Goal: Communication & Community: Answer question/provide support

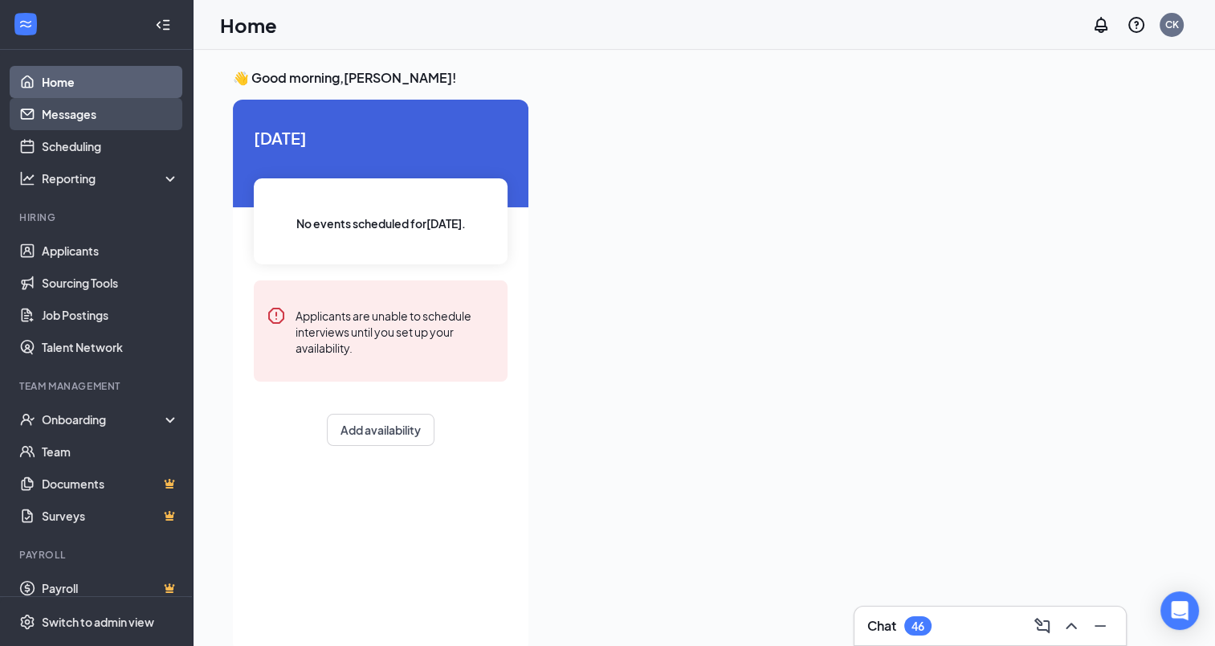
click at [52, 126] on link "Messages" at bounding box center [110, 114] width 137 height 32
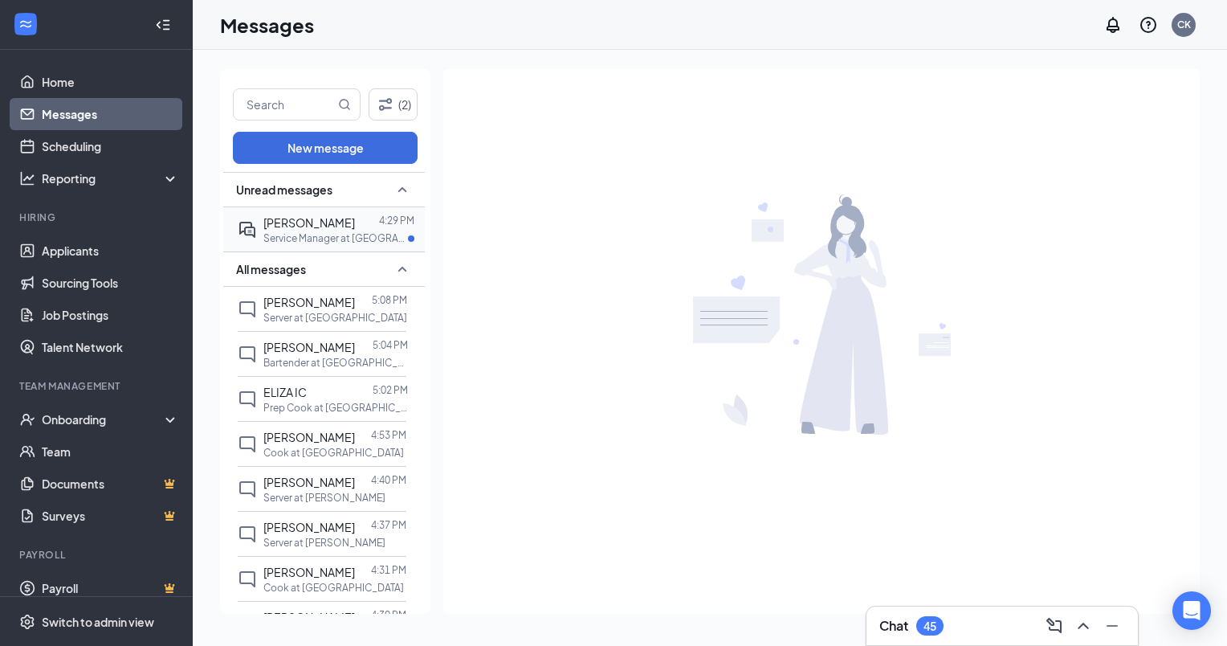
click at [286, 231] on p "Service Manager at [GEOGRAPHIC_DATA]" at bounding box center [335, 238] width 145 height 14
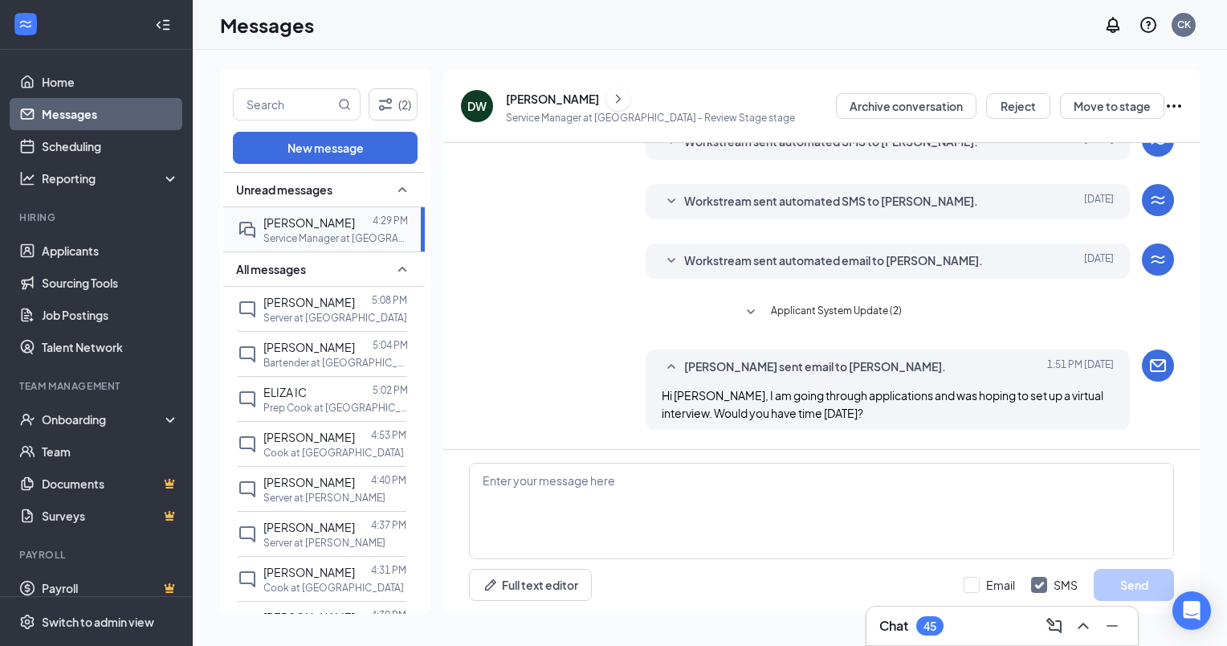
scroll to position [371, 0]
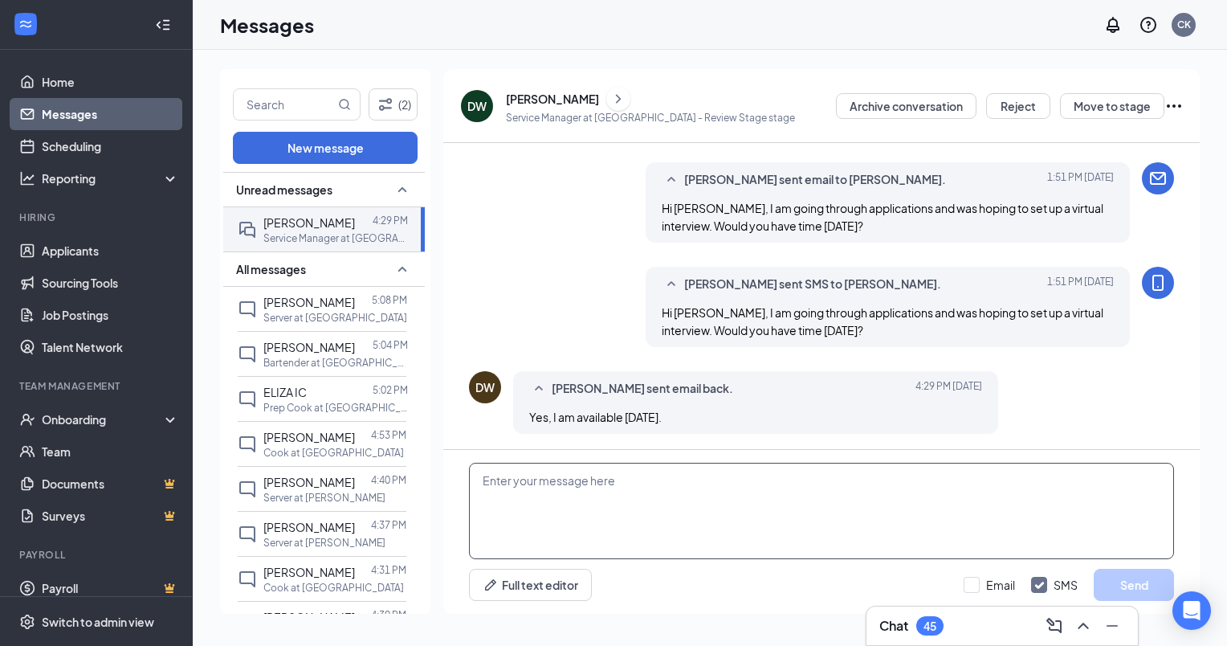
click at [582, 490] on textarea at bounding box center [821, 511] width 705 height 96
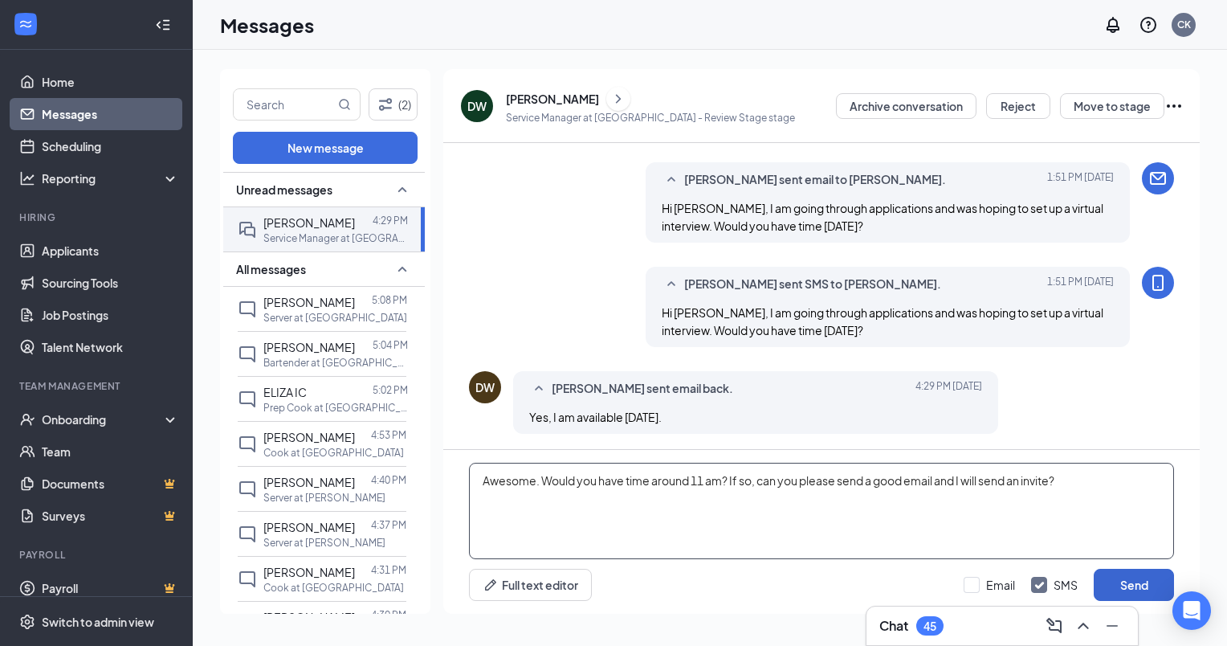
type textarea "Awesome. Would you have time around 11 am? If so, can you please send a good em…"
click at [1112, 585] on button "Send" at bounding box center [1134, 585] width 80 height 32
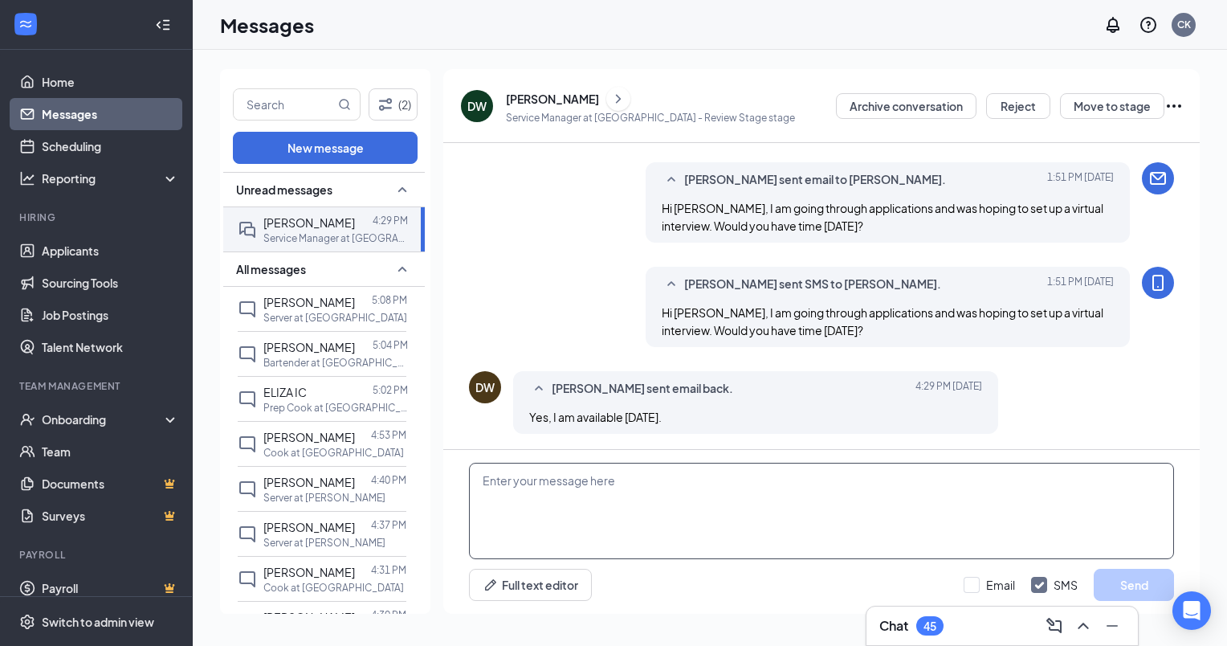
scroll to position [475, 0]
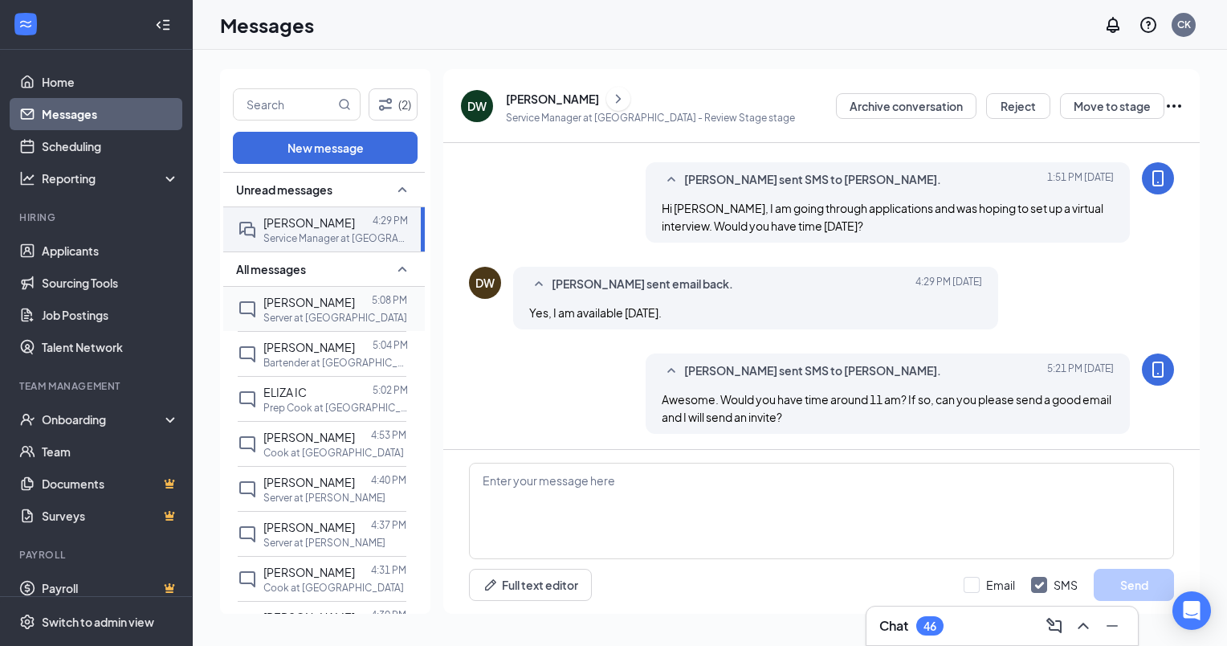
click at [287, 302] on span "[PERSON_NAME]" at bounding box center [309, 302] width 92 height 14
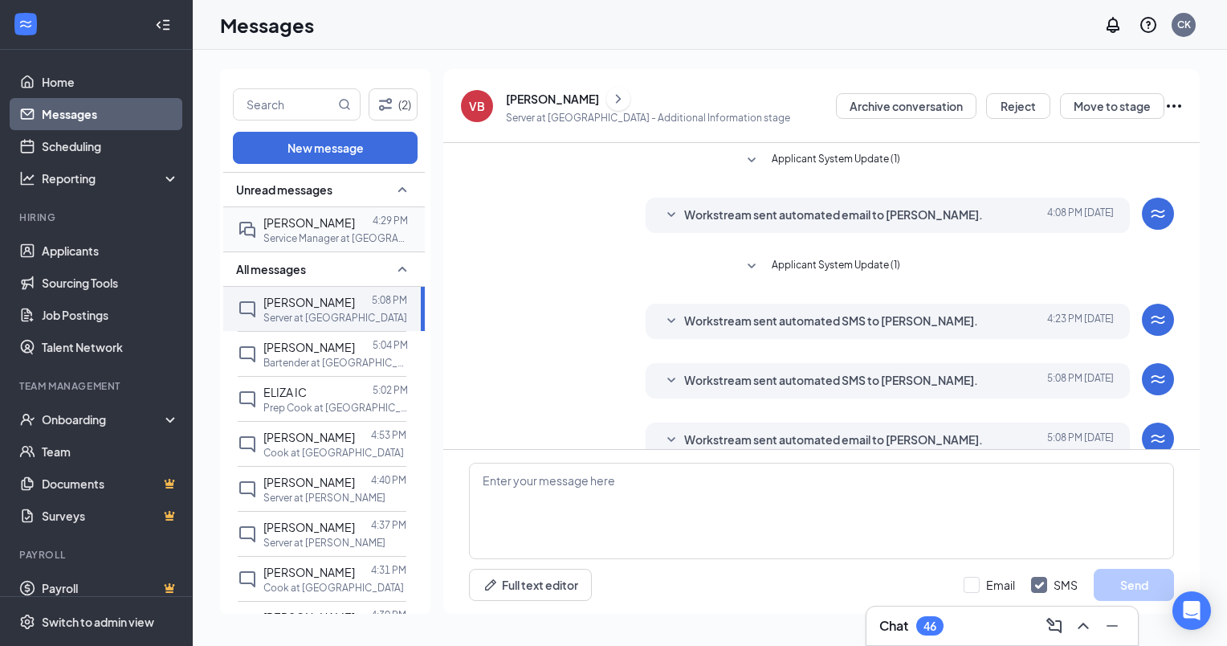
scroll to position [24, 0]
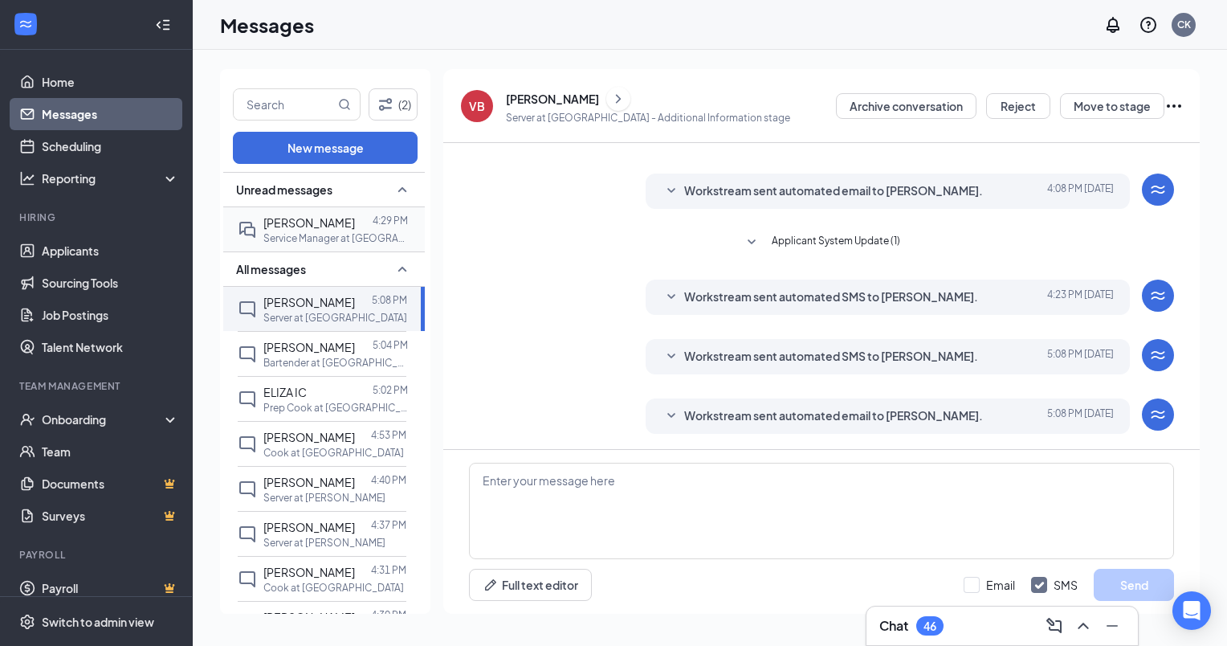
click at [285, 229] on div "[PERSON_NAME]" at bounding box center [309, 223] width 92 height 18
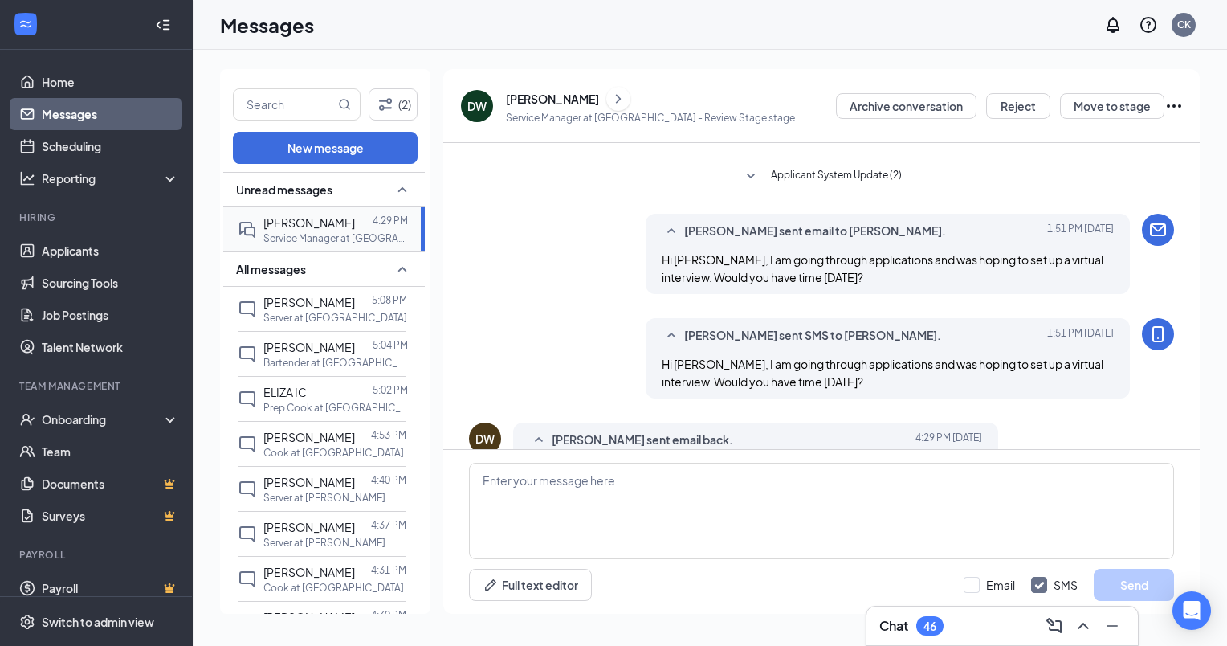
scroll to position [429, 0]
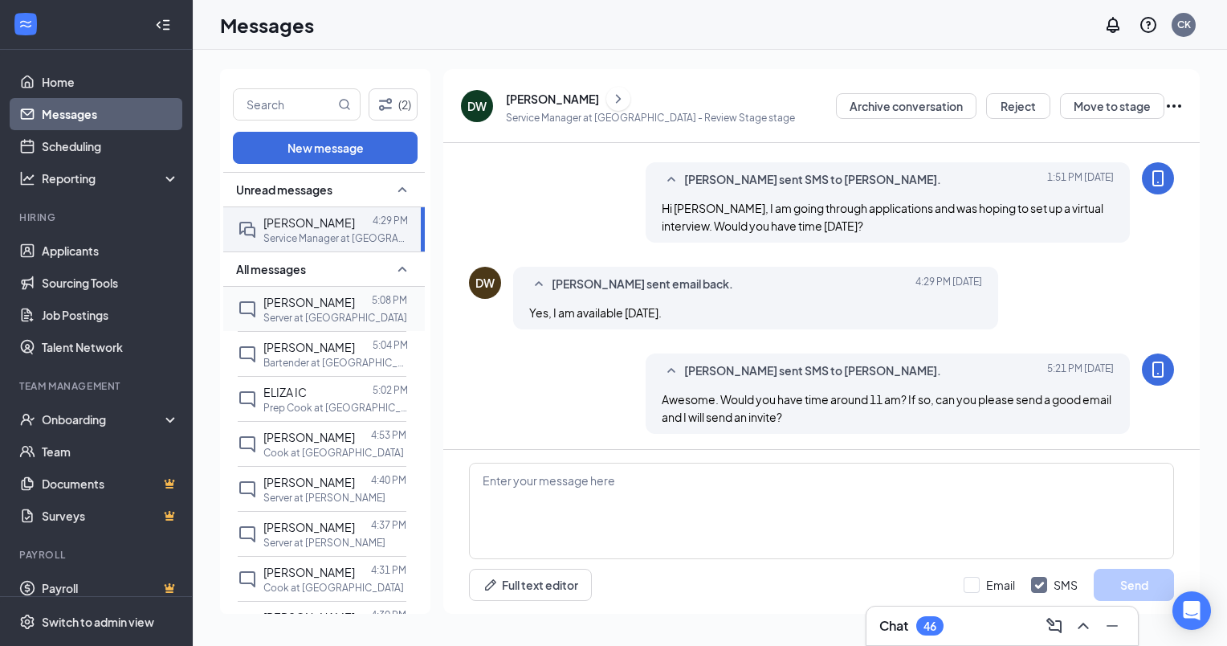
click at [300, 320] on p "Server at [GEOGRAPHIC_DATA]" at bounding box center [335, 318] width 144 height 14
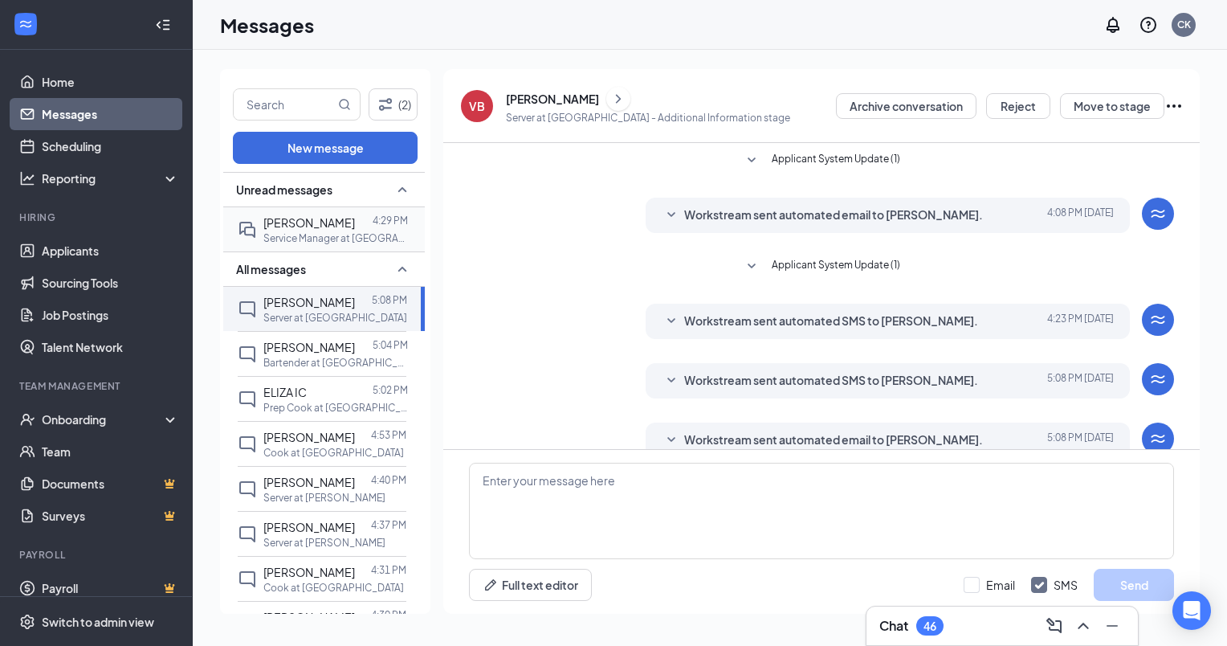
scroll to position [24, 0]
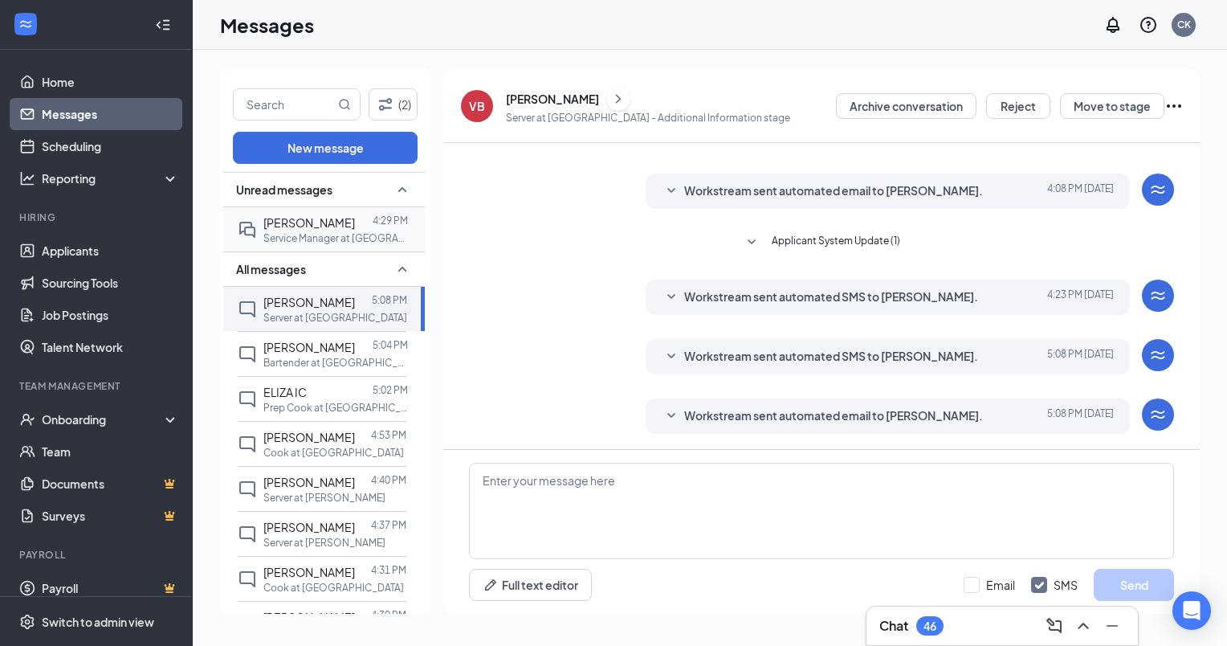
click at [291, 243] on p "Service Manager at [GEOGRAPHIC_DATA]" at bounding box center [335, 238] width 145 height 14
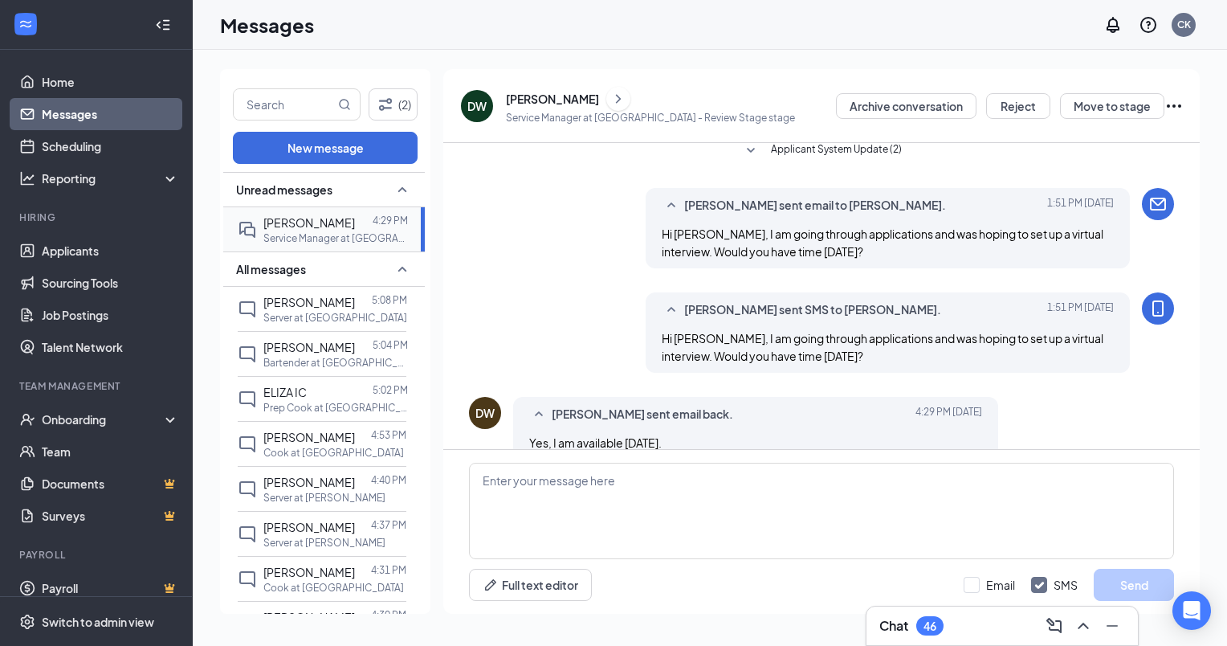
scroll to position [429, 0]
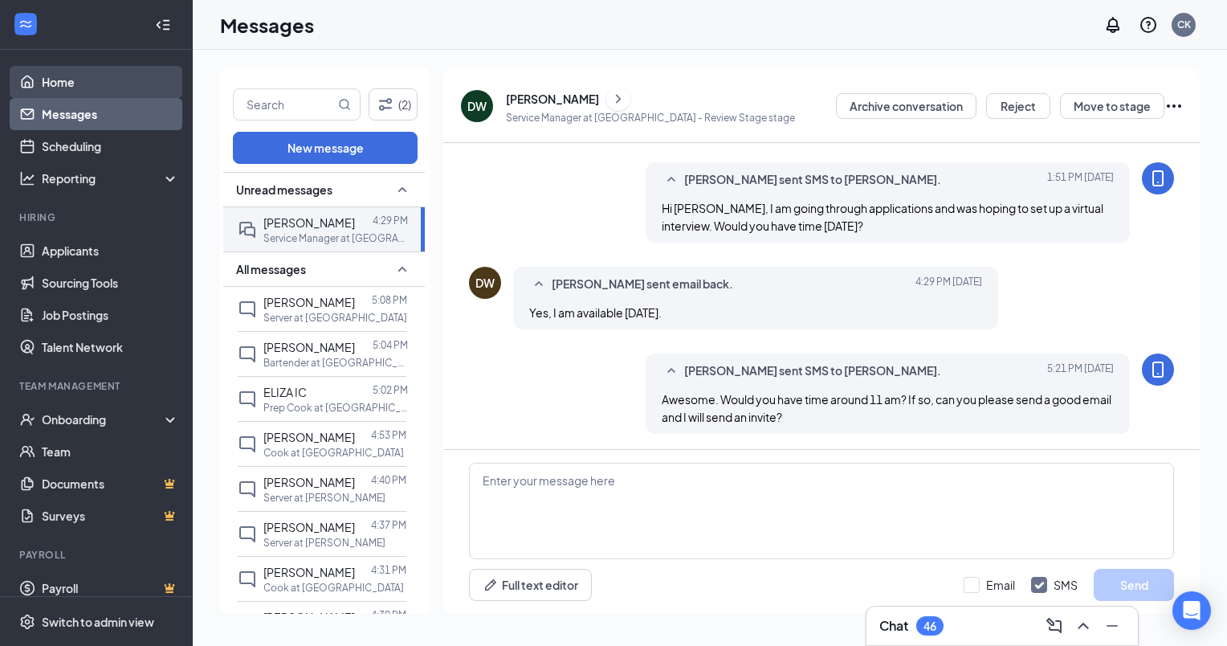
click at [65, 85] on link "Home" at bounding box center [110, 82] width 137 height 32
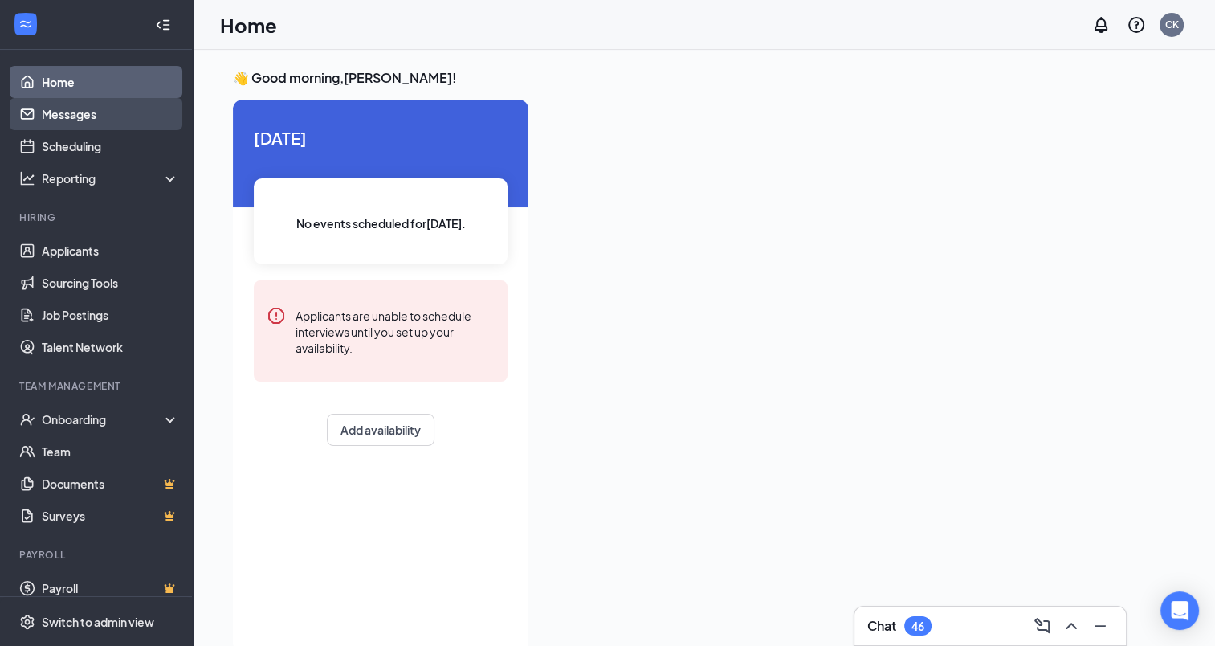
click at [77, 116] on link "Messages" at bounding box center [110, 114] width 137 height 32
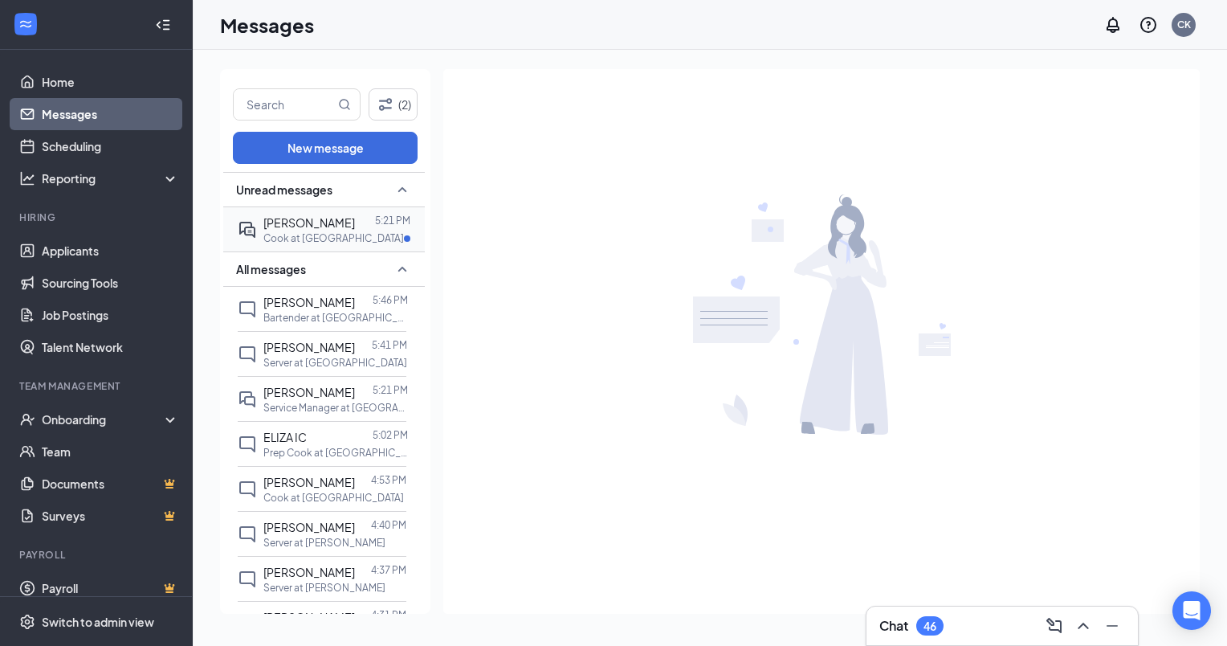
click at [293, 212] on div "[PERSON_NAME] 5:21 PM Cook at [GEOGRAPHIC_DATA]" at bounding box center [322, 229] width 169 height 44
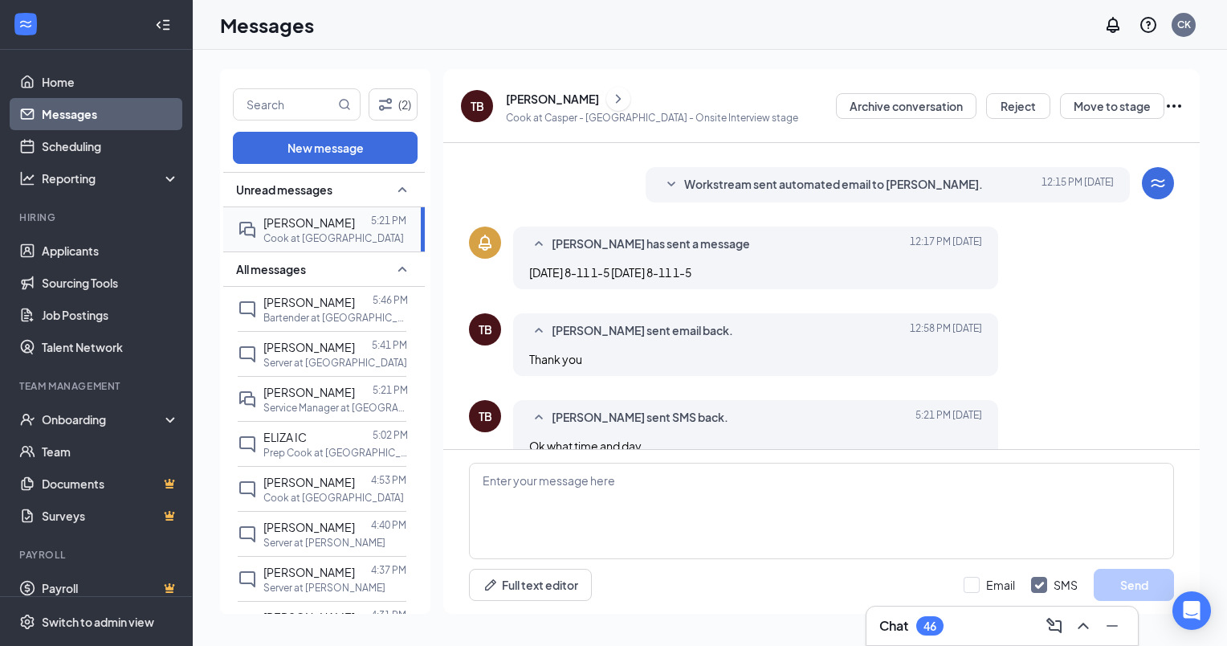
scroll to position [225, 0]
